Goal: Information Seeking & Learning: Learn about a topic

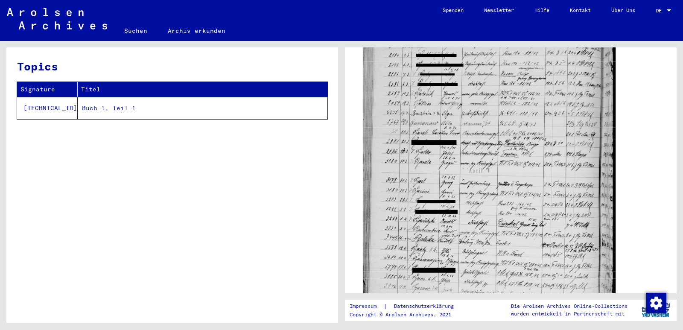
scroll to position [214, 0]
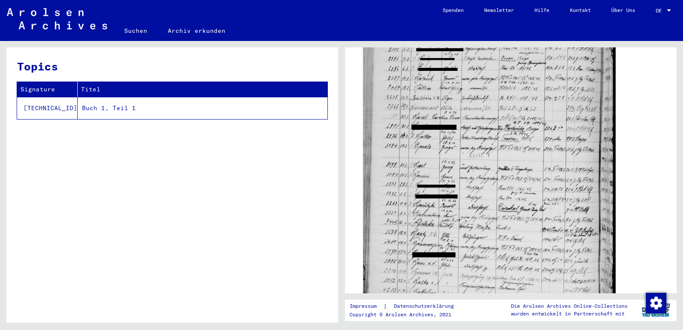
click at [530, 235] on img at bounding box center [489, 142] width 252 height 331
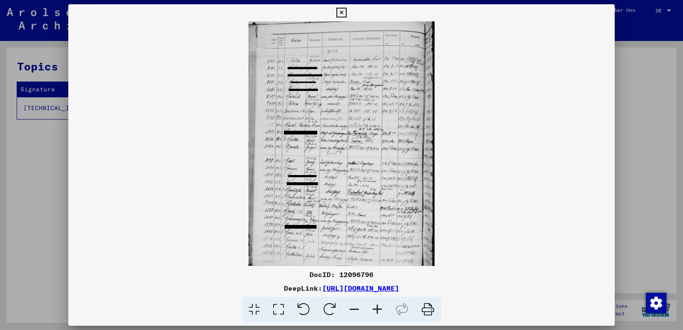
click at [368, 182] on img at bounding box center [341, 143] width 547 height 245
click at [344, 11] on icon at bounding box center [342, 13] width 10 height 10
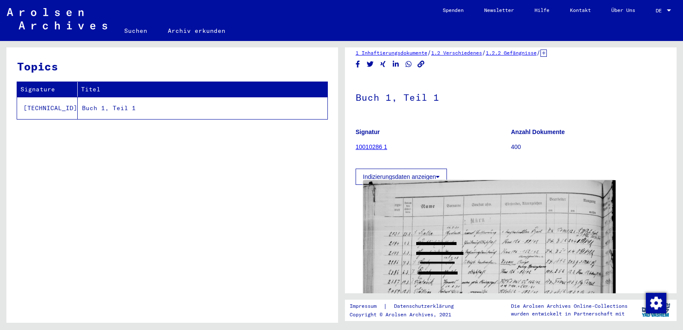
scroll to position [0, 0]
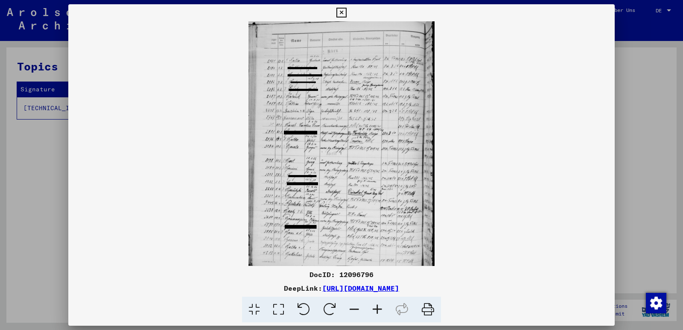
click at [378, 312] on icon at bounding box center [377, 310] width 23 height 26
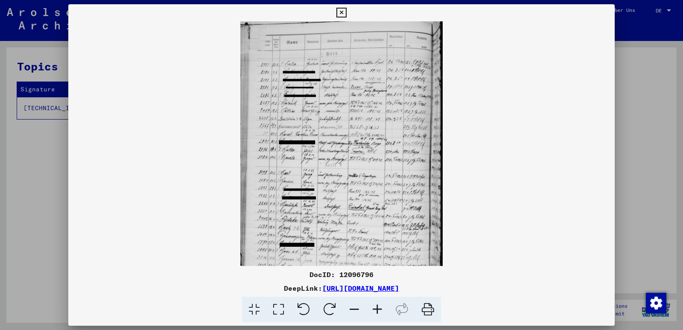
click at [378, 312] on icon at bounding box center [377, 310] width 23 height 26
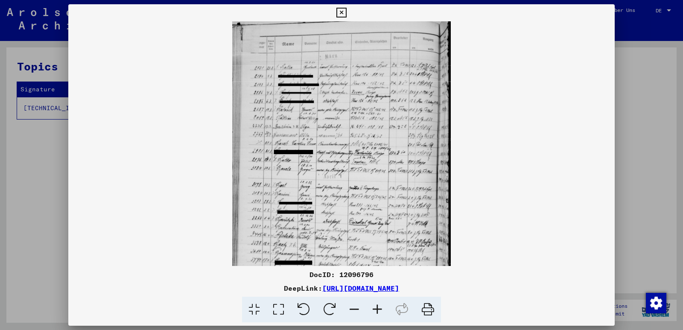
click at [378, 312] on icon at bounding box center [377, 310] width 23 height 26
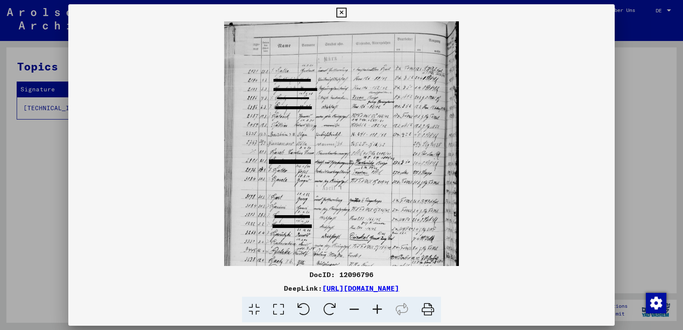
click at [378, 312] on icon at bounding box center [377, 310] width 23 height 26
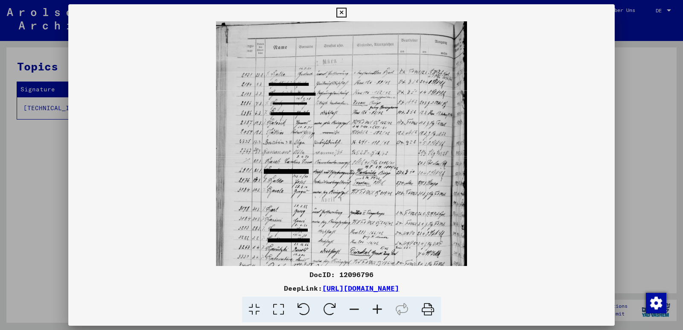
click at [379, 311] on icon at bounding box center [377, 310] width 23 height 26
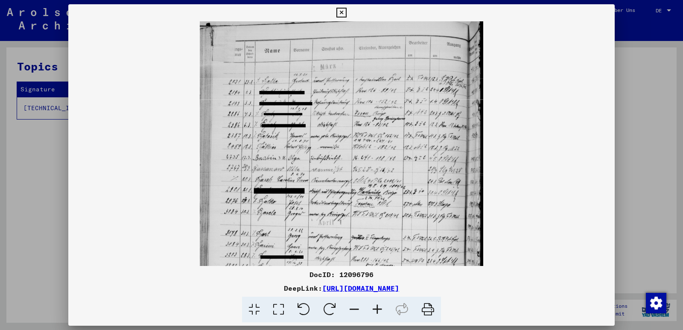
click at [379, 311] on icon at bounding box center [377, 310] width 23 height 26
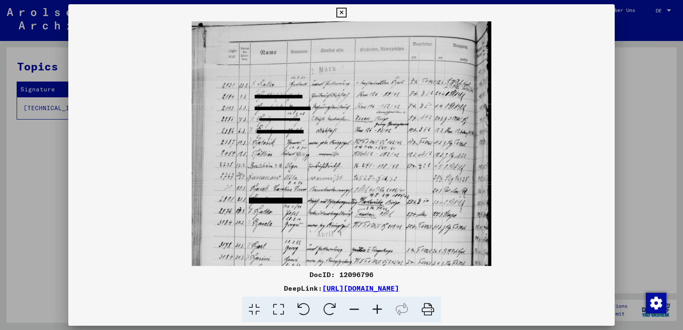
click at [380, 307] on icon at bounding box center [377, 310] width 23 height 26
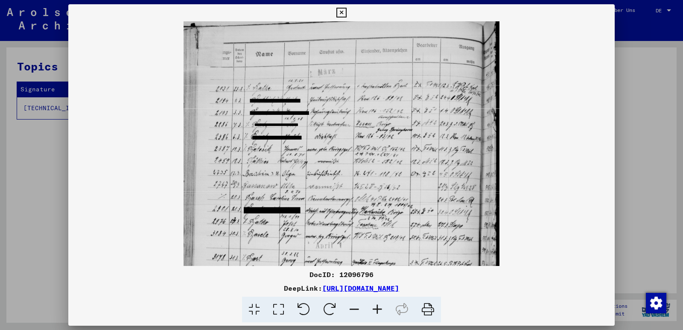
click at [380, 307] on icon at bounding box center [377, 310] width 23 height 26
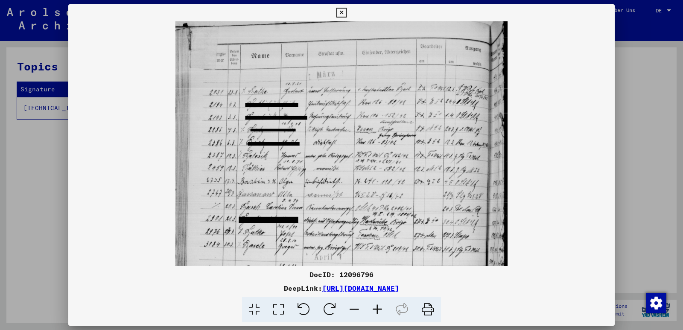
click at [379, 308] on icon at bounding box center [377, 310] width 23 height 26
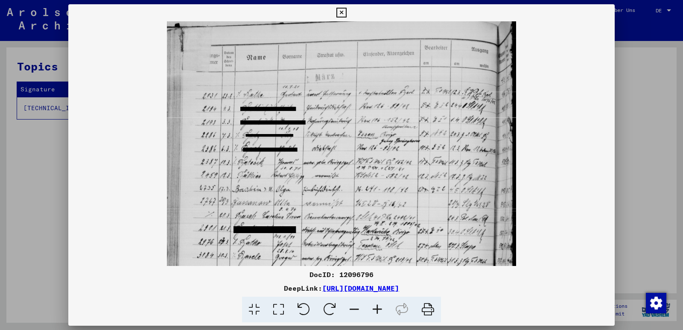
click at [379, 308] on icon at bounding box center [377, 310] width 23 height 26
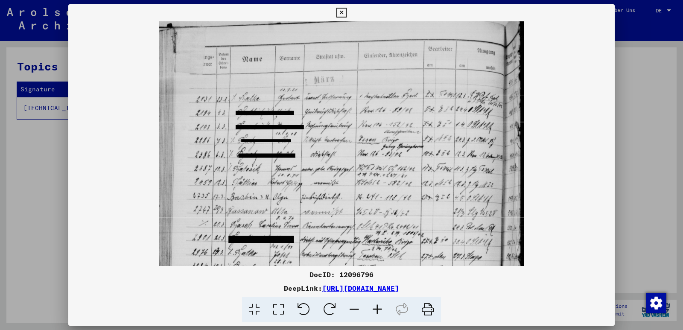
click at [379, 308] on icon at bounding box center [377, 310] width 23 height 26
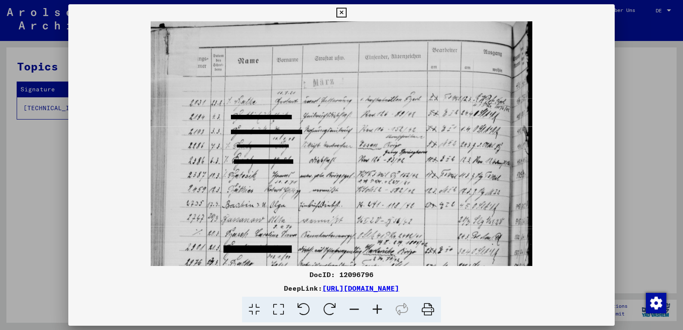
click at [379, 308] on icon at bounding box center [377, 310] width 23 height 26
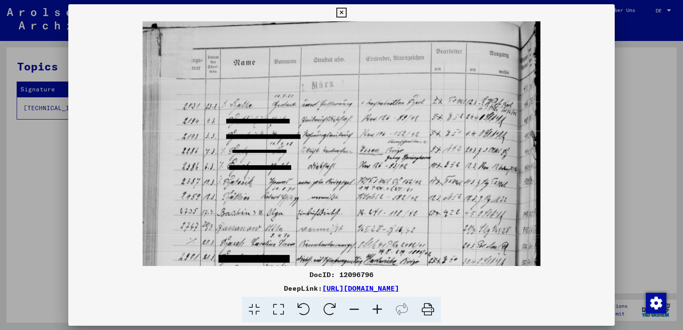
click at [339, 243] on img at bounding box center [342, 282] width 398 height 522
click at [340, 13] on icon at bounding box center [342, 13] width 10 height 10
